Goal: Find specific page/section: Find specific page/section

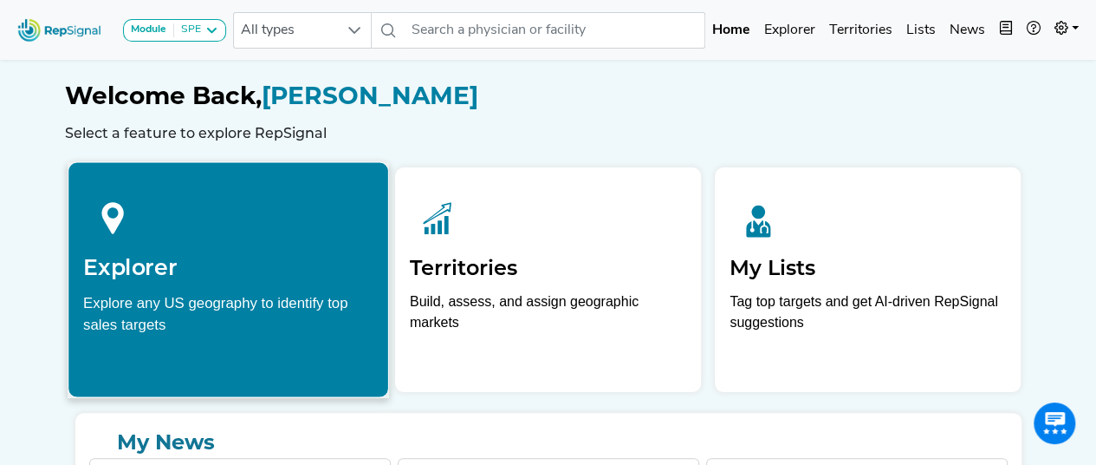
click at [228, 245] on div at bounding box center [228, 215] width 290 height 77
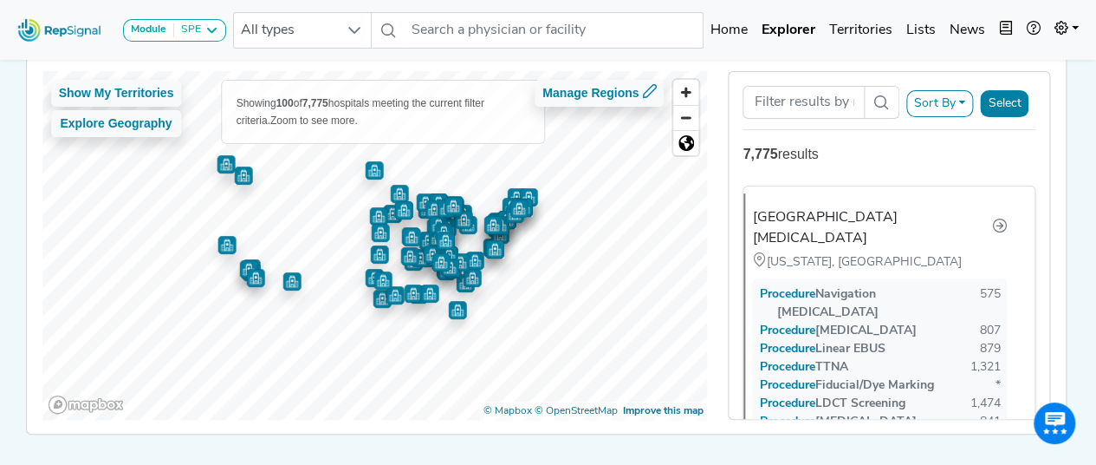
scroll to position [148, 0]
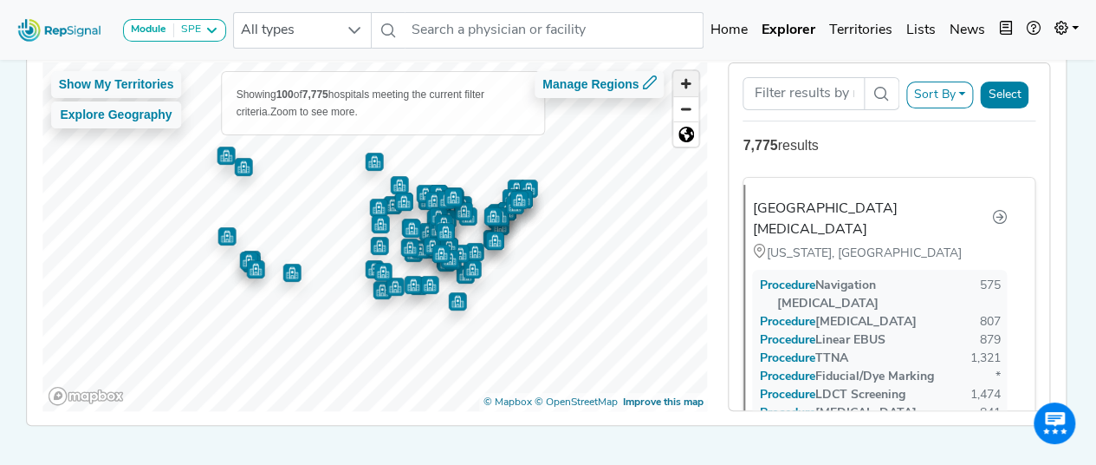
click at [693, 75] on span "Zoom in" at bounding box center [685, 83] width 25 height 25
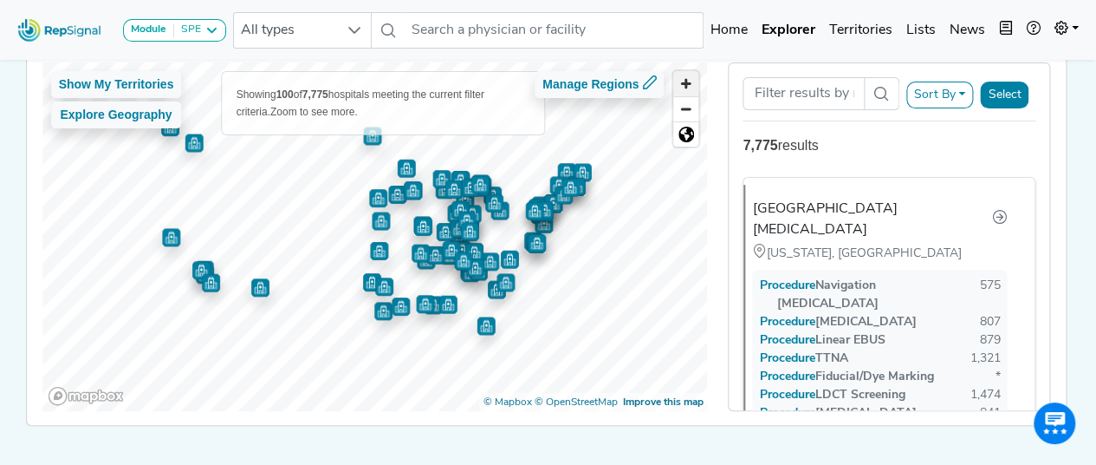
click at [693, 75] on span "Zoom in" at bounding box center [685, 83] width 25 height 25
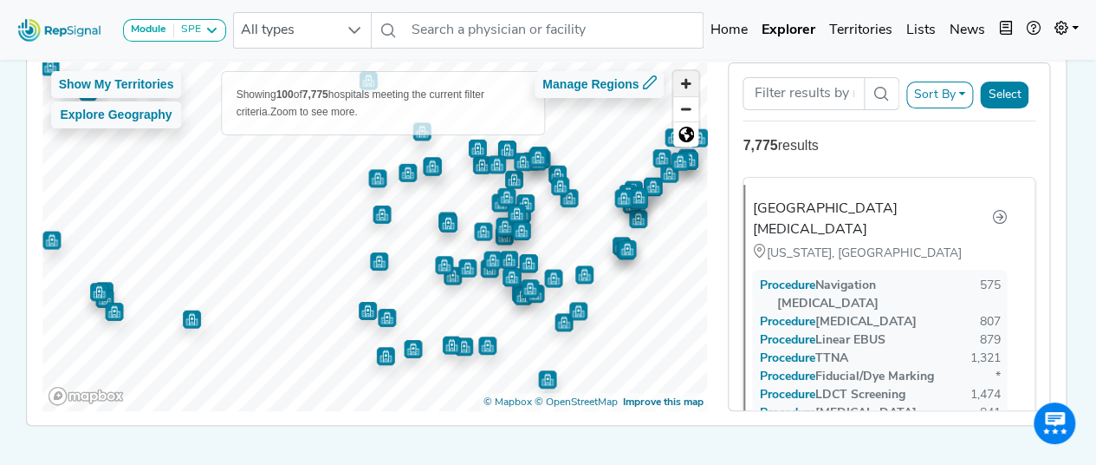
click at [693, 75] on span "Zoom in" at bounding box center [685, 83] width 25 height 25
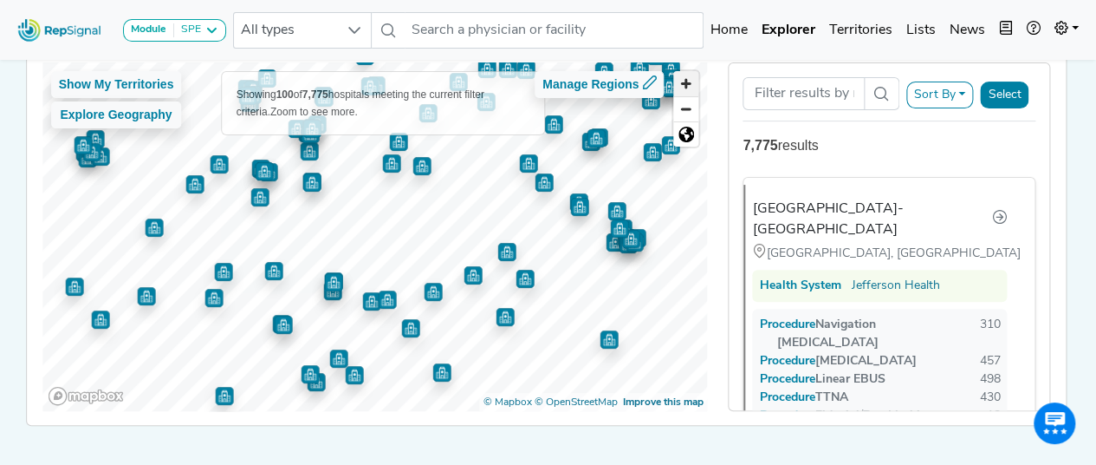
click at [687, 85] on span "Zoom in" at bounding box center [685, 83] width 25 height 25
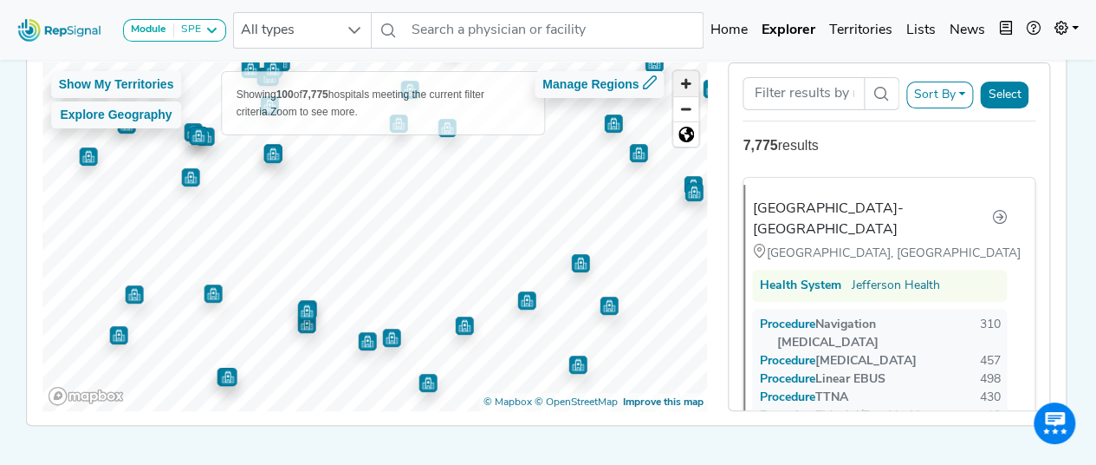
click at [687, 85] on span "Zoom in" at bounding box center [685, 83] width 25 height 25
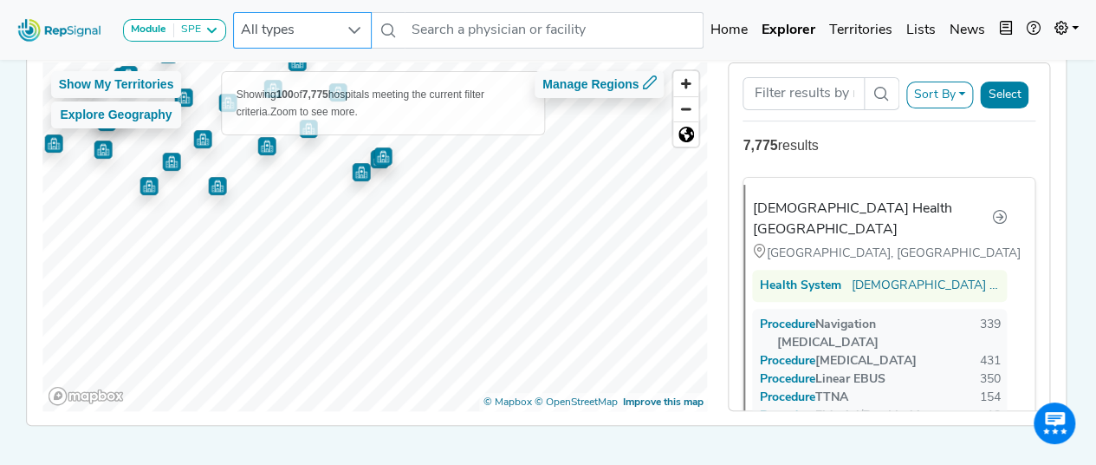
click at [237, 42] on div "Module SPE [MEDICAL_DATA] Disposable Bronchoscope SBRT SPE TTNA [MEDICAL_DATA] …" at bounding box center [548, 177] width 1096 height 650
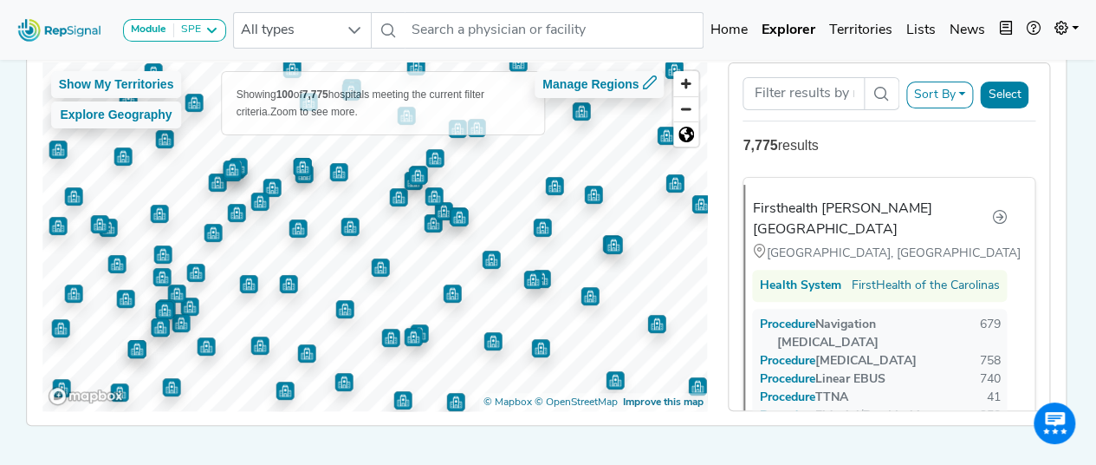
click at [549, 183] on img "Map marker" at bounding box center [554, 186] width 18 height 18
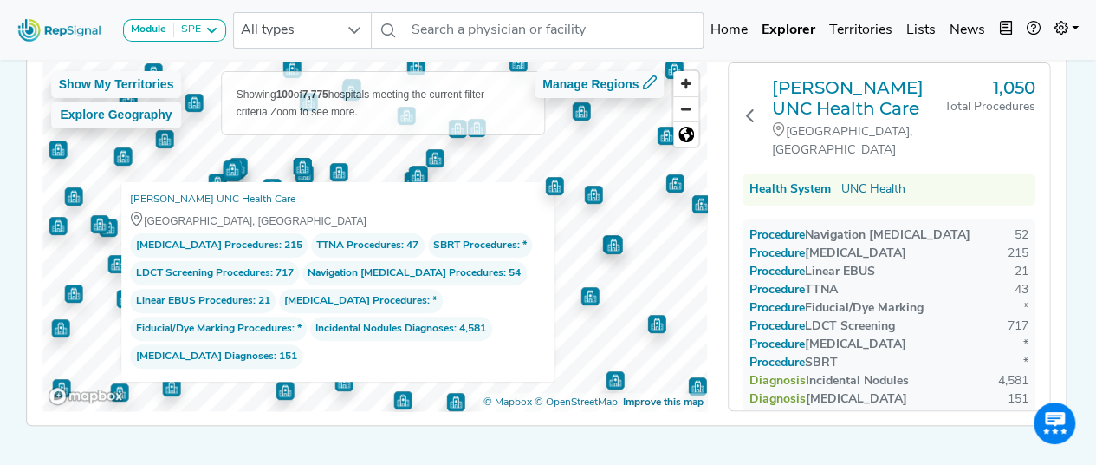
click at [588, 192] on img "Map marker" at bounding box center [593, 194] width 18 height 18
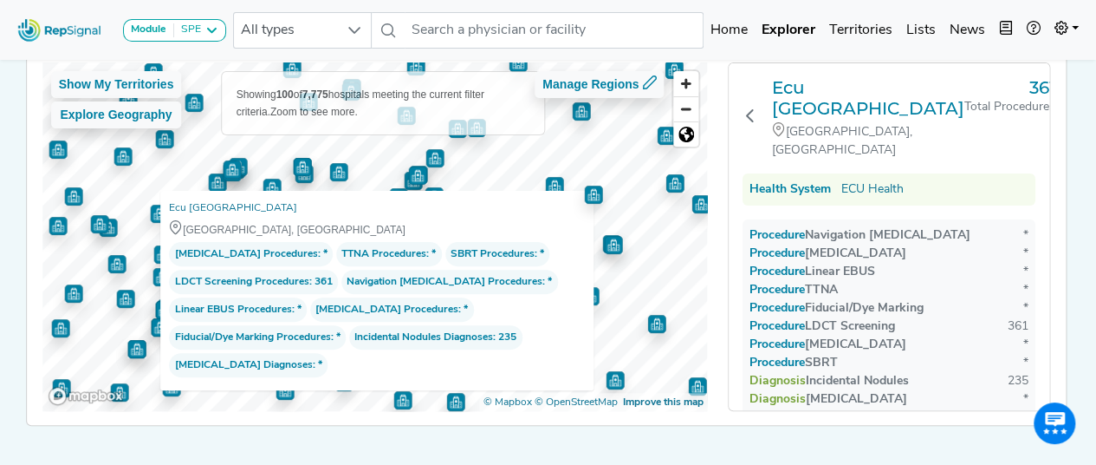
click at [545, 179] on img "Map marker" at bounding box center [554, 185] width 18 height 18
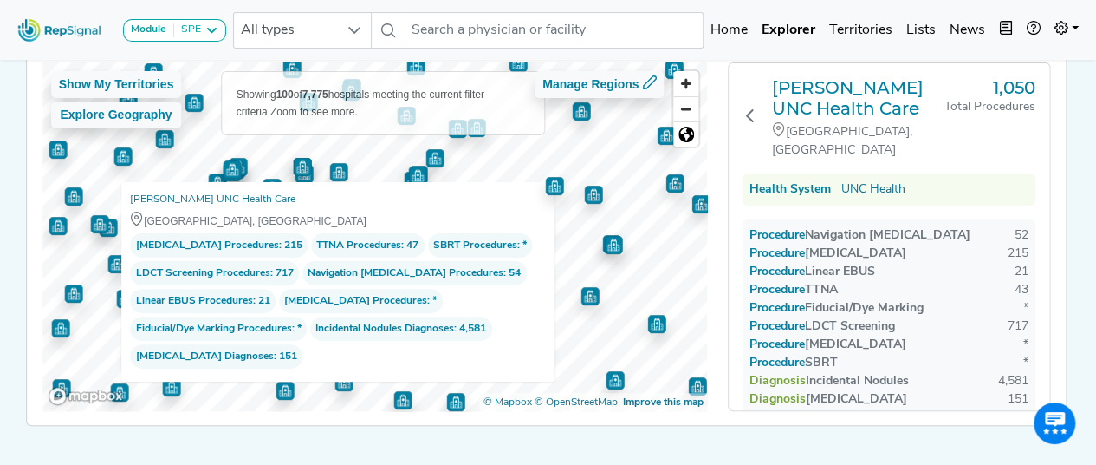
click at [607, 247] on img "Map marker" at bounding box center [613, 245] width 18 height 18
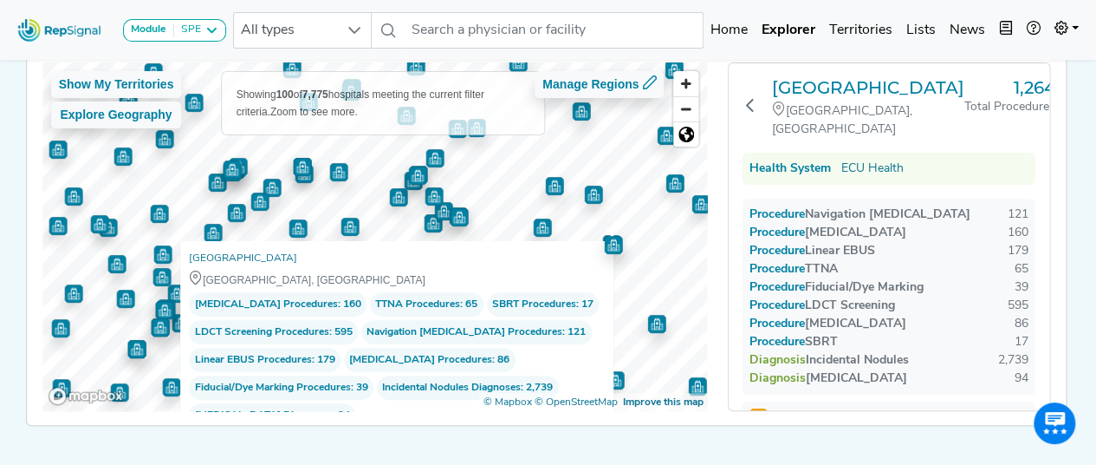
click at [548, 190] on img "Map marker" at bounding box center [554, 185] width 18 height 18
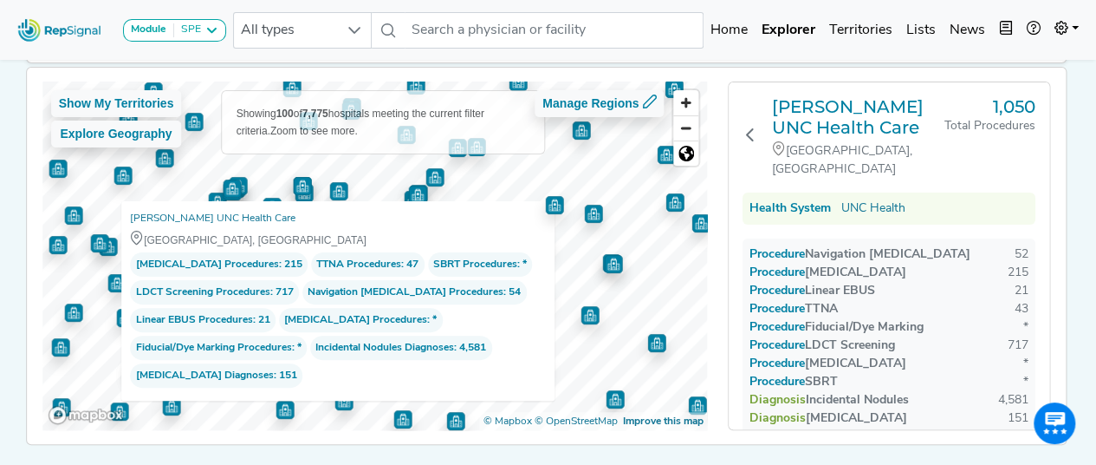
scroll to position [127, 0]
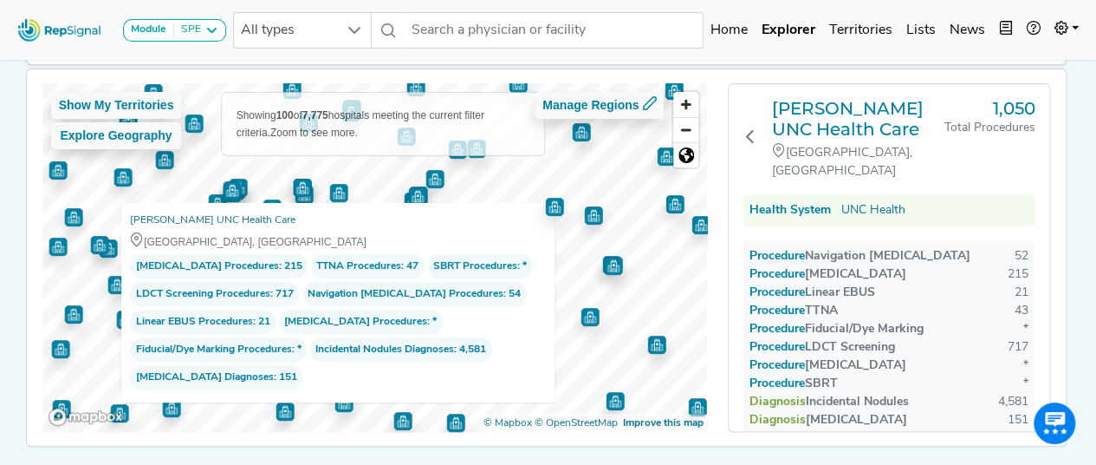
click at [589, 212] on img "Map marker" at bounding box center [593, 215] width 18 height 18
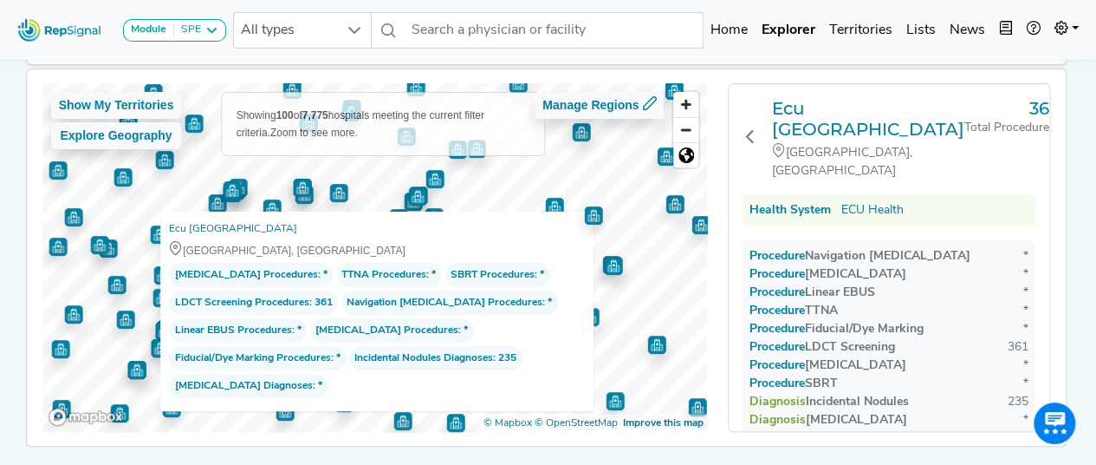
click at [551, 204] on img "Map marker" at bounding box center [554, 207] width 18 height 18
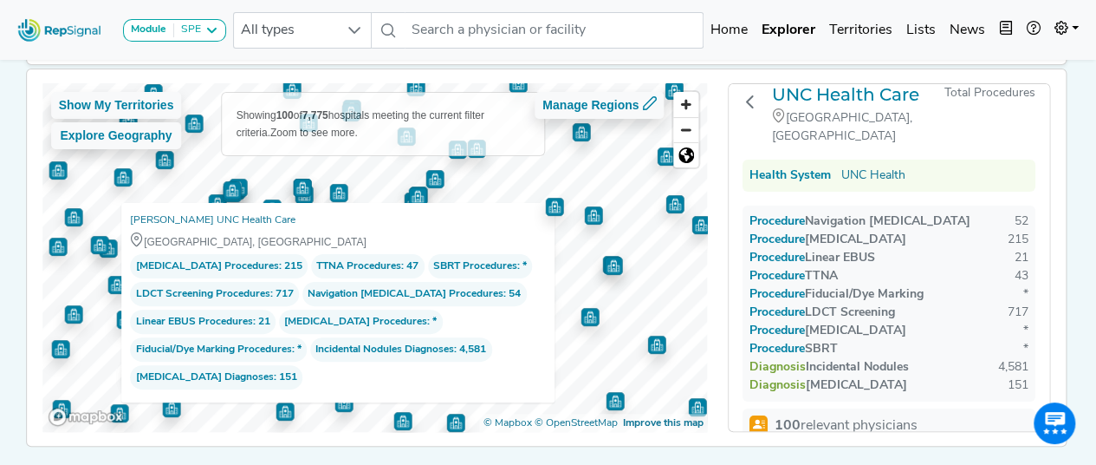
scroll to position [16, 0]
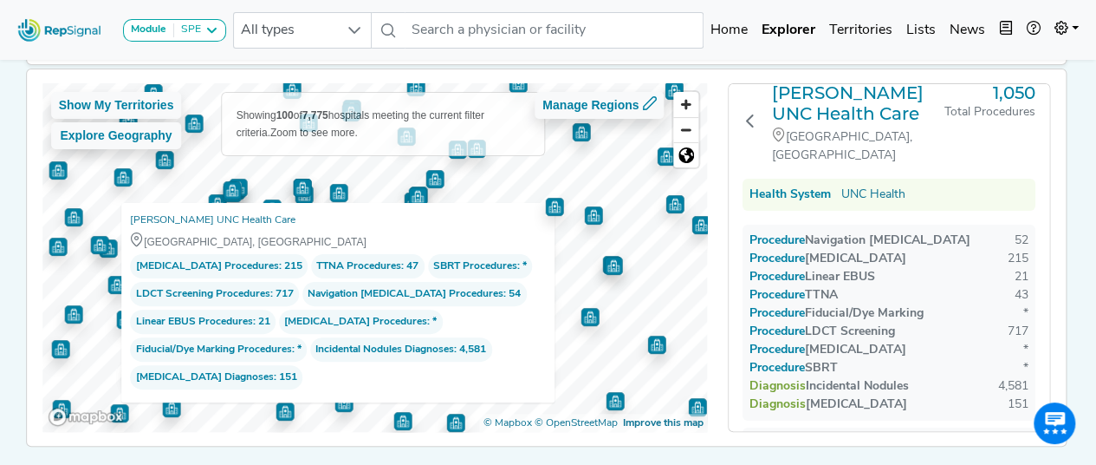
click at [654, 346] on img "Map marker" at bounding box center [656, 344] width 18 height 18
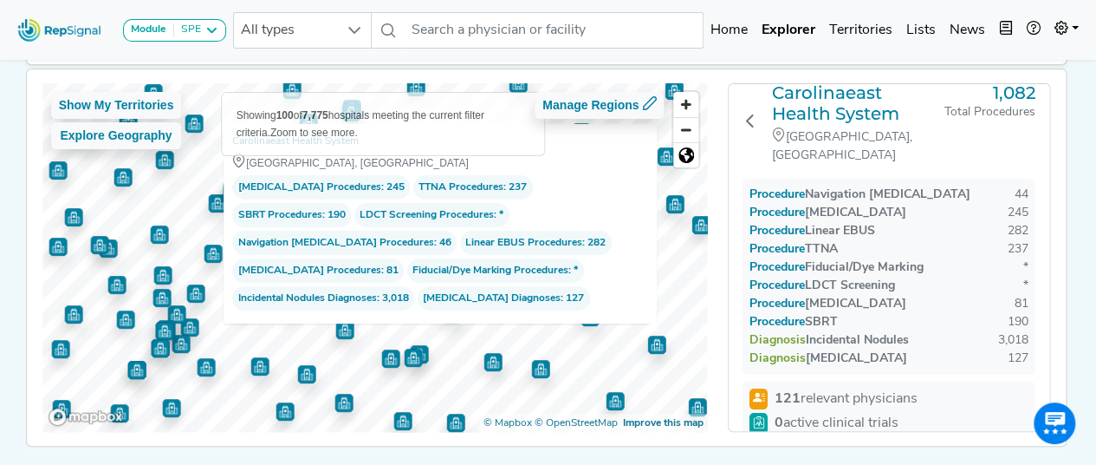
click at [794, 243] on span "Procedure" at bounding box center [786, 249] width 38 height 13
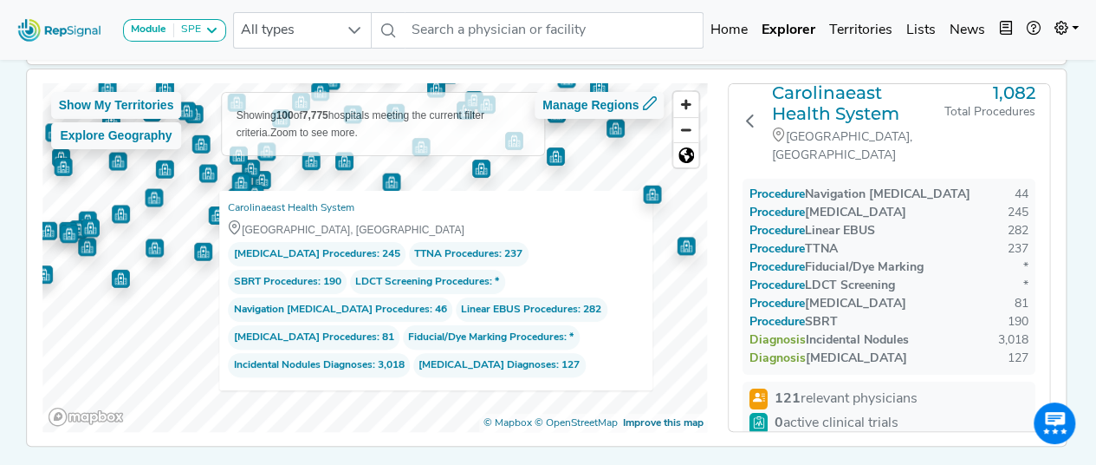
click at [570, 179] on div "Show My Territories Explore Geography Showing 100 of 7,775 hospitals meeting th…" at bounding box center [375, 257] width 666 height 348
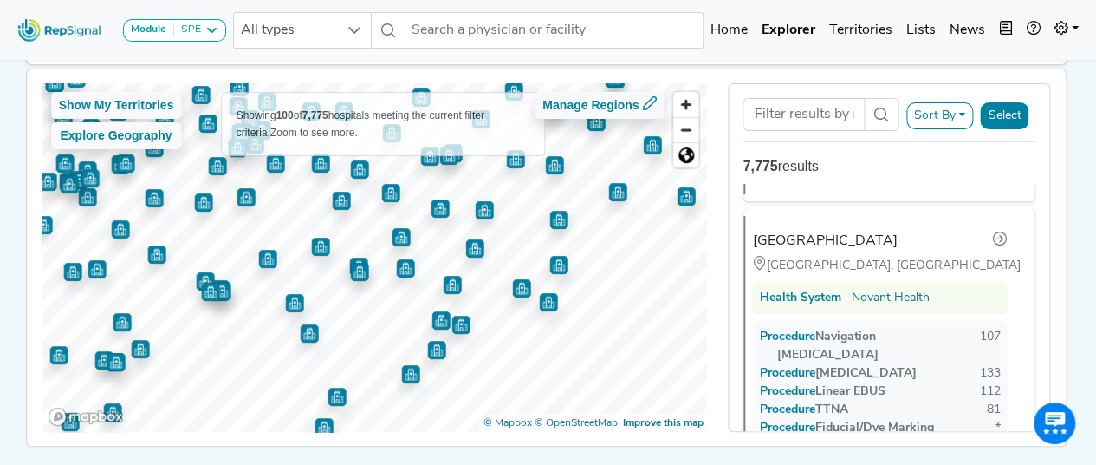
click at [512, 287] on img "Map marker" at bounding box center [521, 288] width 18 height 18
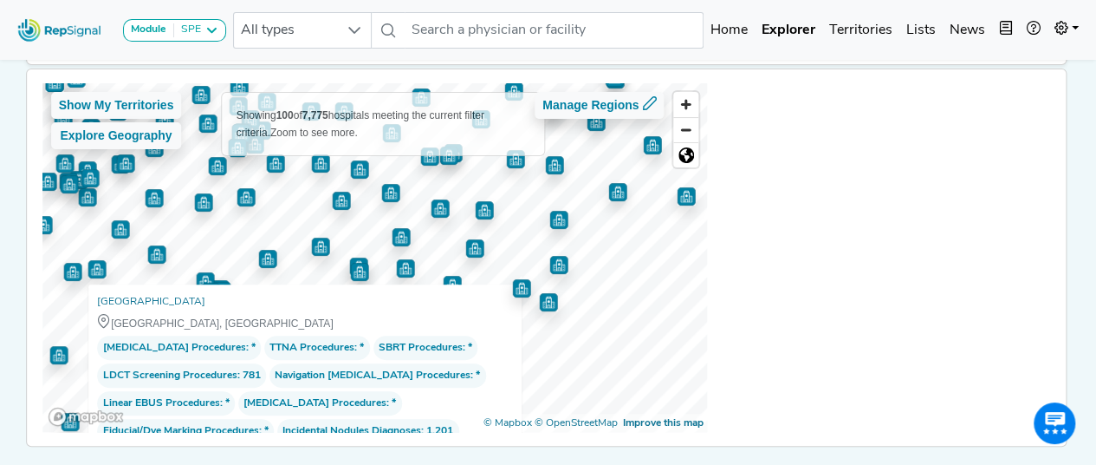
scroll to position [0, 0]
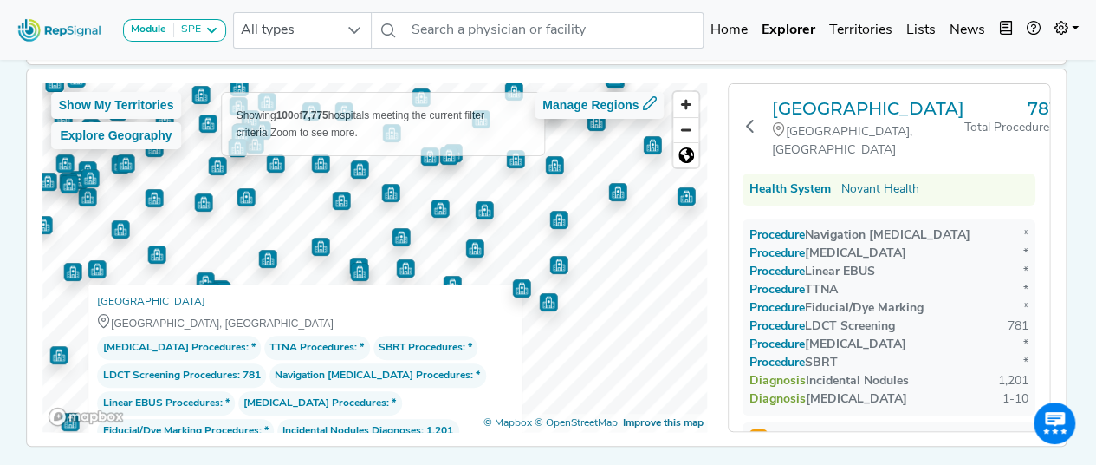
click at [539, 304] on img "Map marker" at bounding box center [548, 302] width 18 height 18
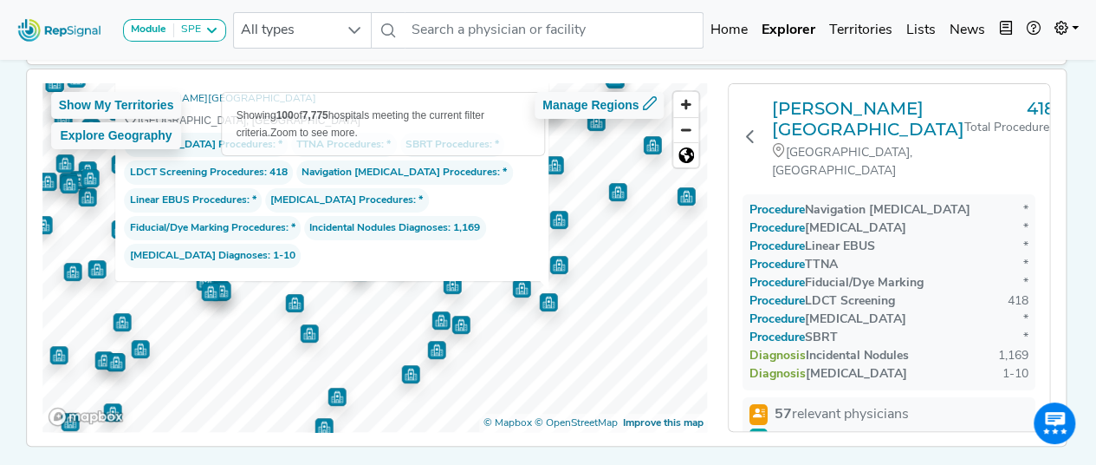
click at [512, 292] on img "Map marker" at bounding box center [521, 288] width 18 height 18
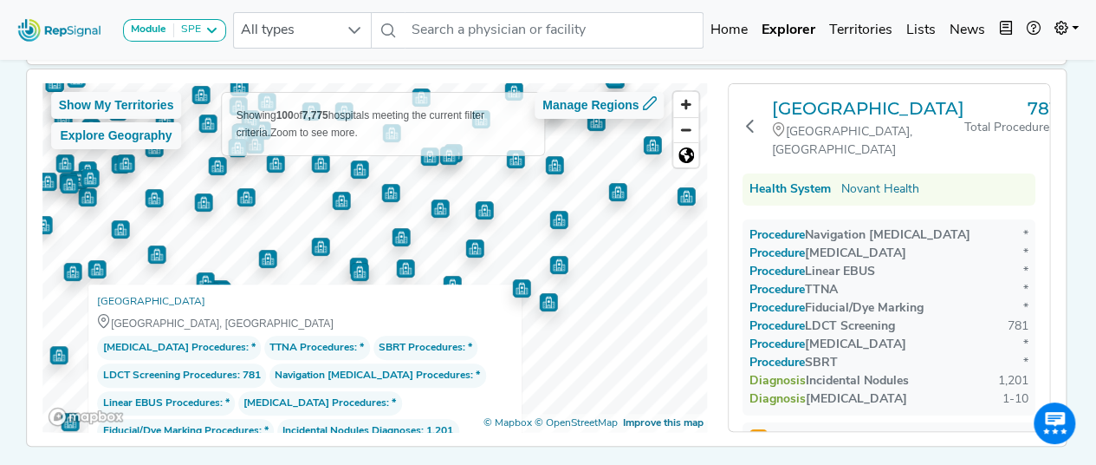
click at [467, 245] on img "Map marker" at bounding box center [474, 248] width 18 height 18
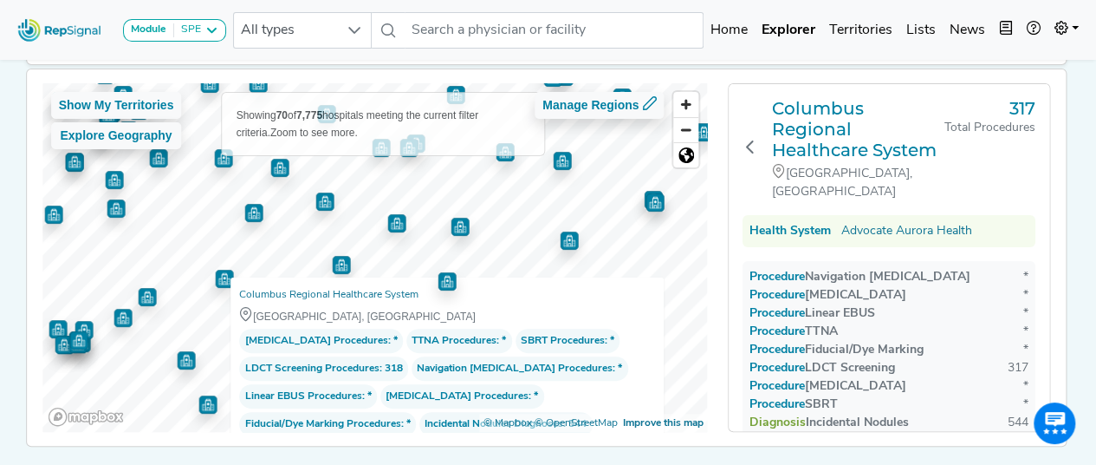
click at [498, 159] on img "Map marker" at bounding box center [505, 152] width 18 height 18
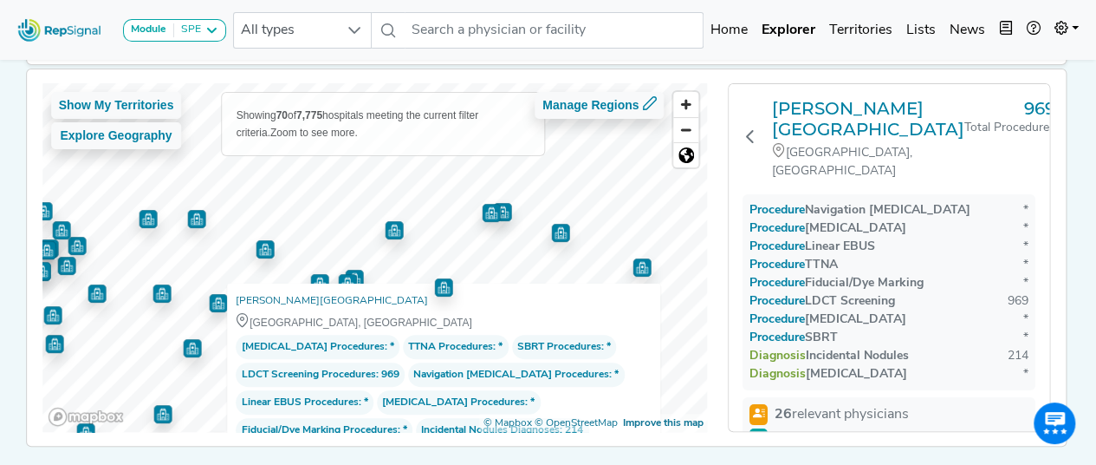
click at [539, 322] on div "Show My Territories Explore Geography Showing 70 of 7,775 hospitals meeting the…" at bounding box center [375, 257] width 666 height 348
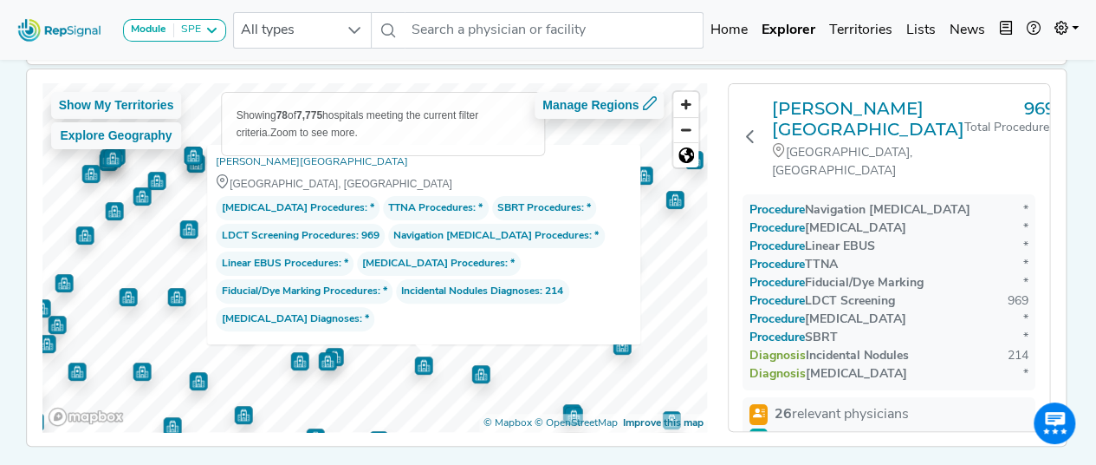
click at [595, 296] on div "Show My Territories Explore Geography Showing 78 of 7,775 hospitals meeting the…" at bounding box center [375, 257] width 666 height 348
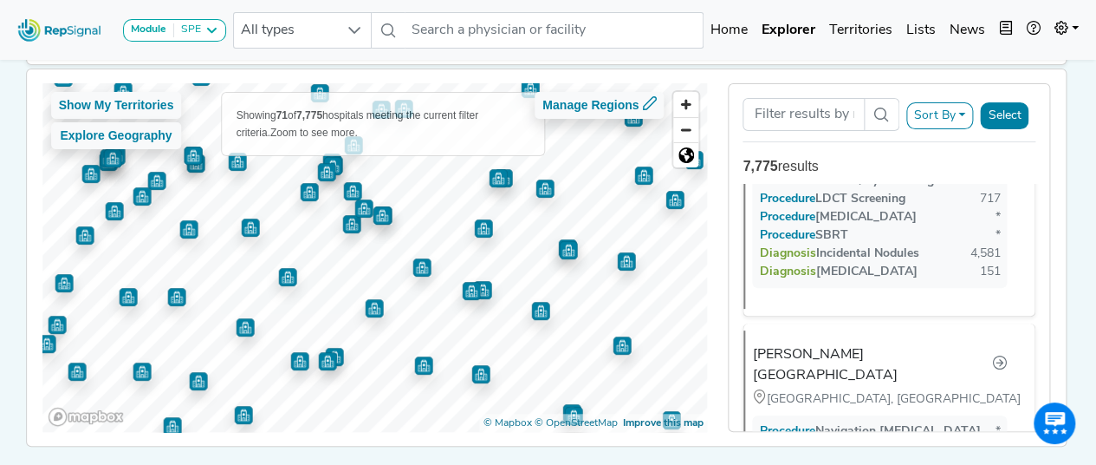
scroll to position [4109, 0]
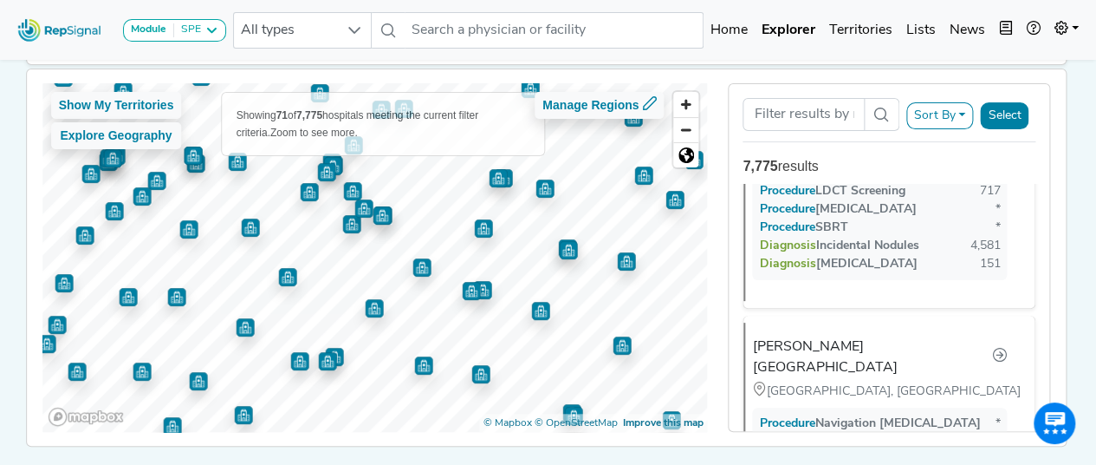
click at [491, 174] on img "Map marker" at bounding box center [498, 178] width 18 height 18
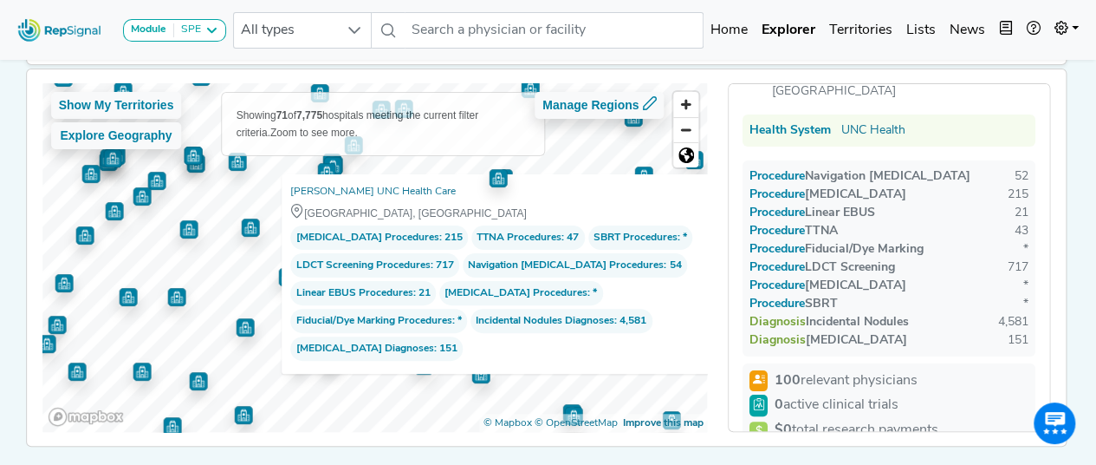
scroll to position [71, 0]
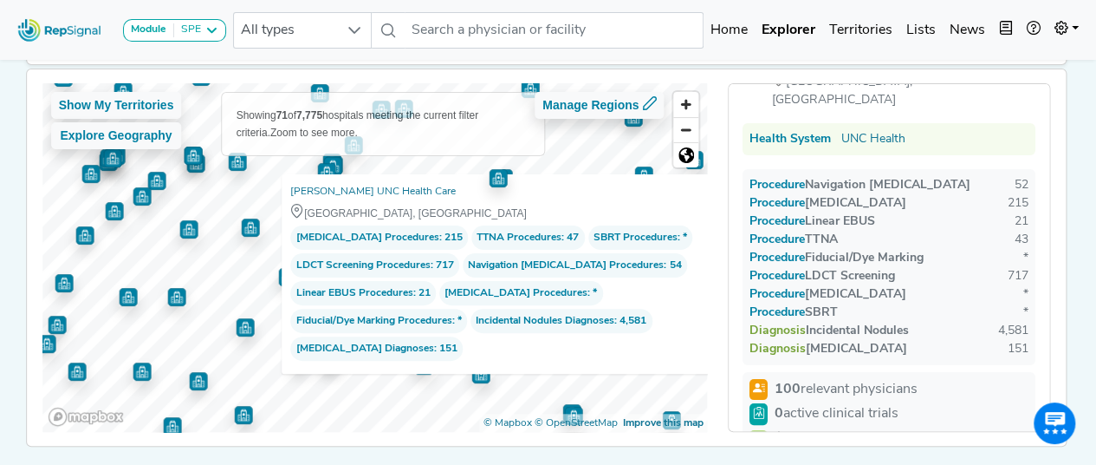
click at [1051, 137] on div "[PERSON_NAME] UNC Health Care [GEOGRAPHIC_DATA], [GEOGRAPHIC_DATA] 1,050 Total …" at bounding box center [889, 257] width 322 height 348
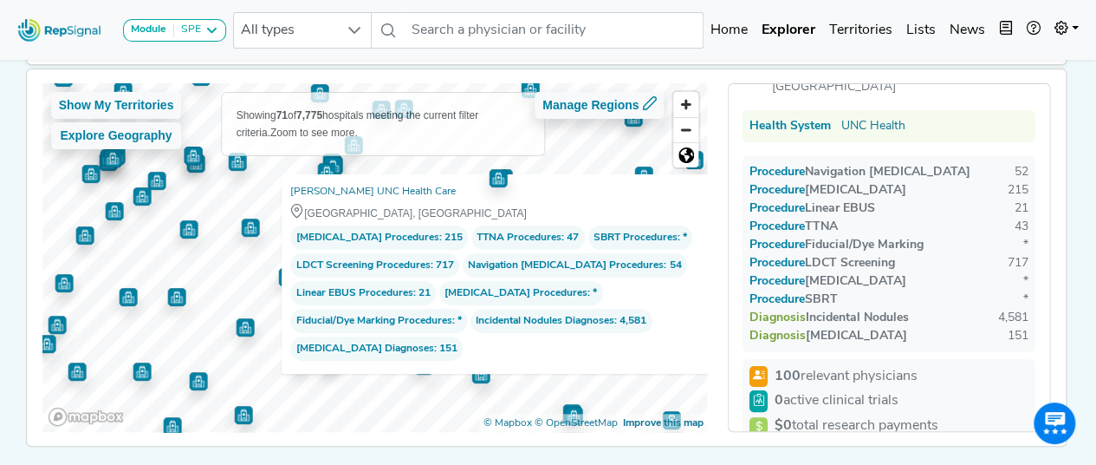
scroll to position [78, 0]
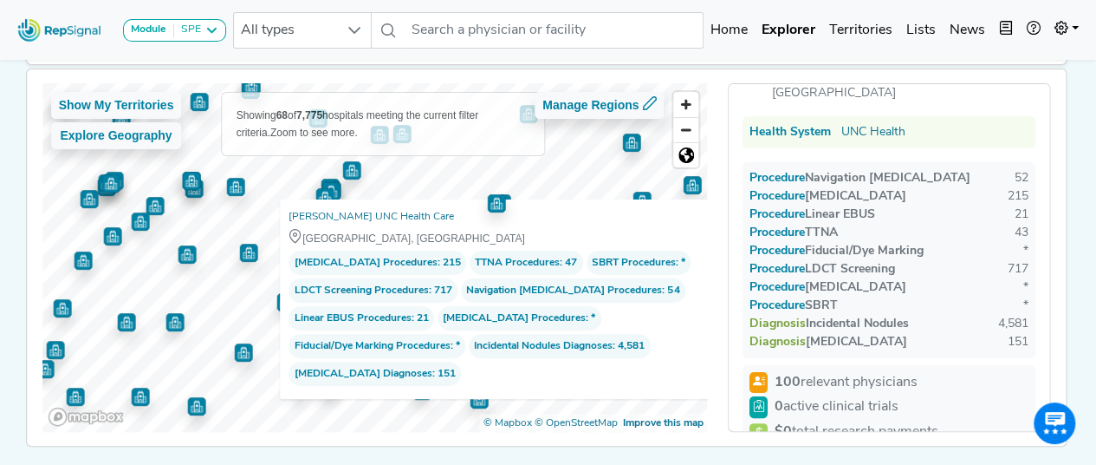
click at [342, 167] on img "Map marker" at bounding box center [351, 170] width 18 height 18
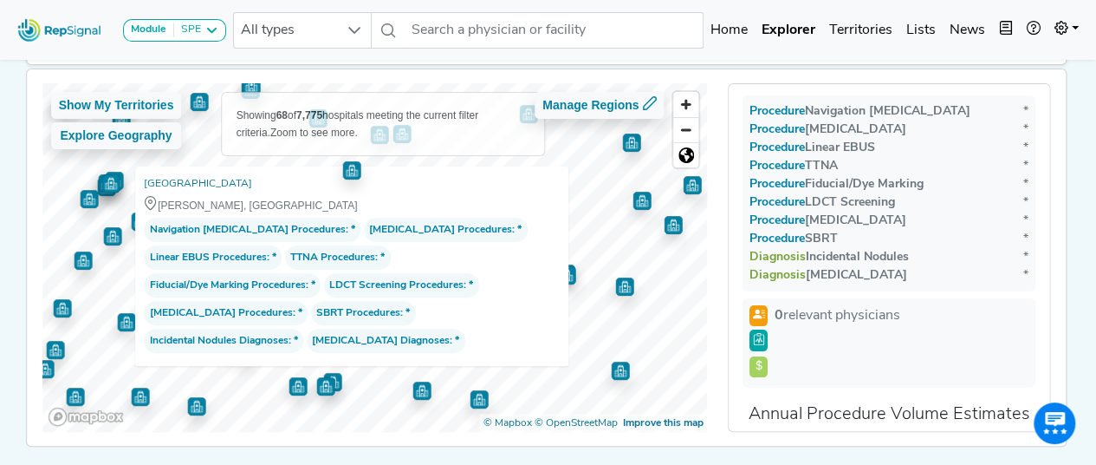
scroll to position [33, 0]
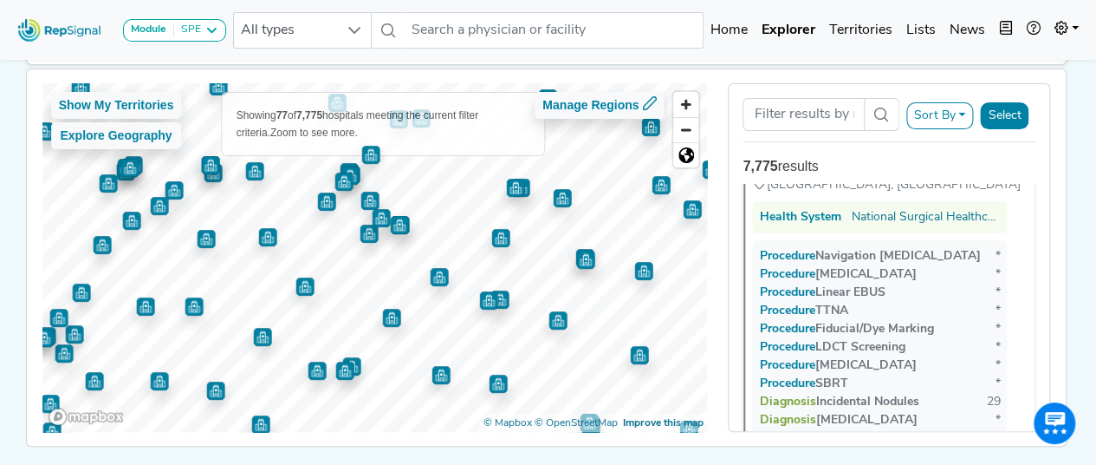
click at [513, 192] on img "Map marker" at bounding box center [515, 187] width 18 height 18
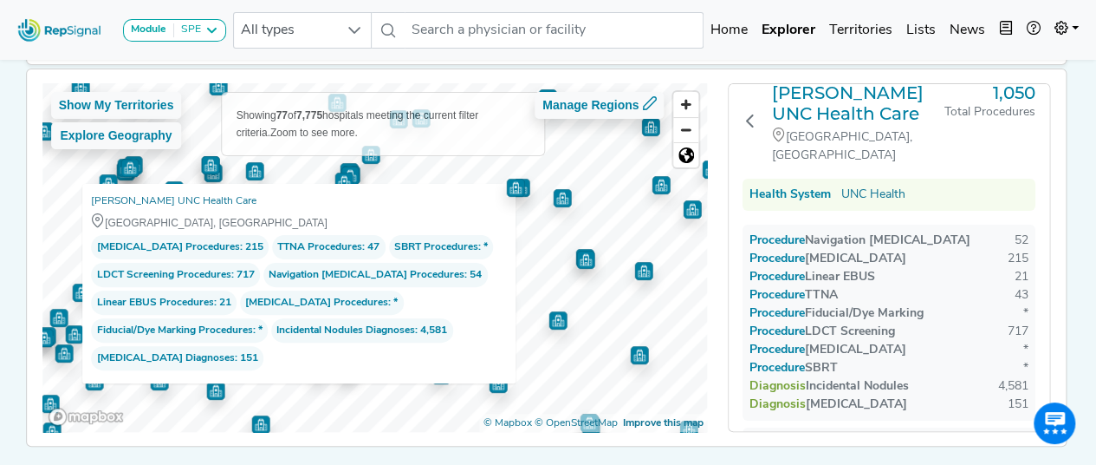
scroll to position [0, 0]
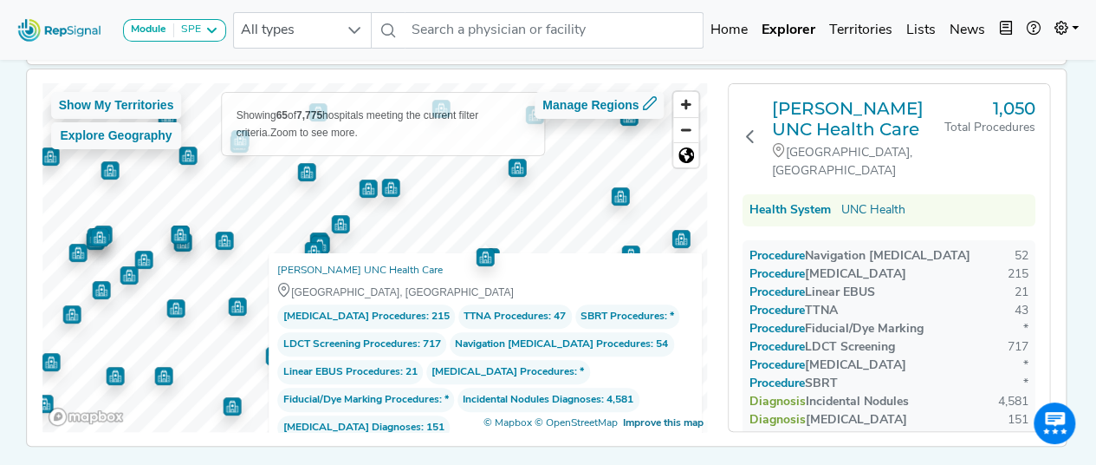
click at [513, 174] on img "Map marker" at bounding box center [517, 168] width 18 height 18
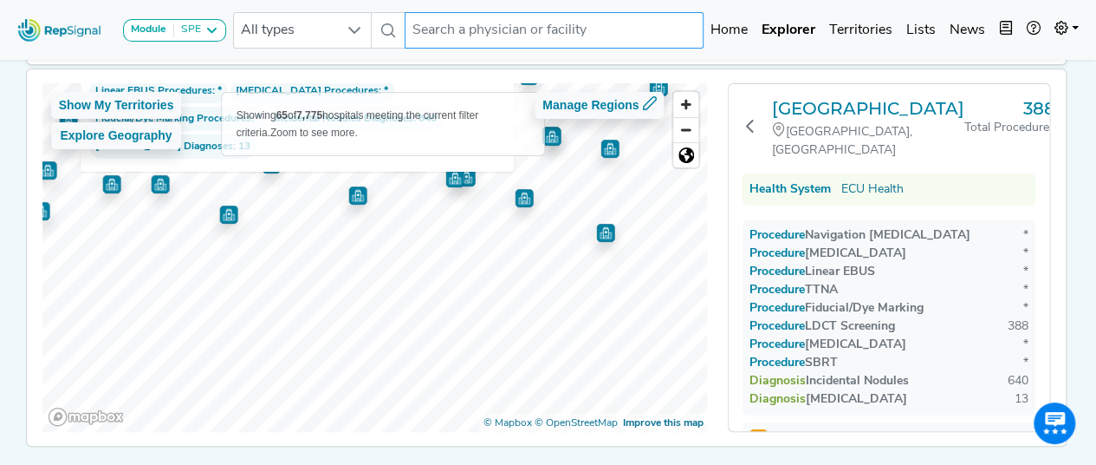
click at [553, 32] on div "Module SPE [MEDICAL_DATA] Disposable Bronchoscope SBRT SPE TTNA [MEDICAL_DATA] …" at bounding box center [548, 198] width 1096 height 650
